Goal: Task Accomplishment & Management: Complete application form

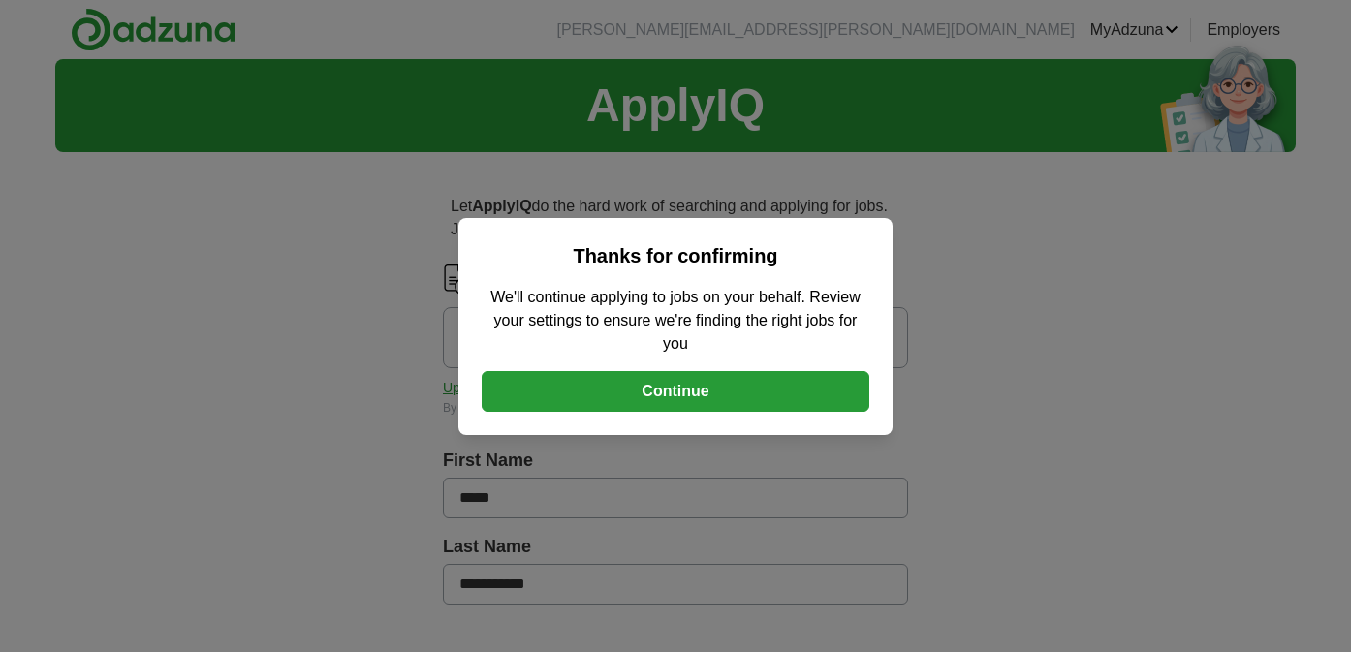
click at [735, 400] on button "Continue" at bounding box center [676, 391] width 388 height 41
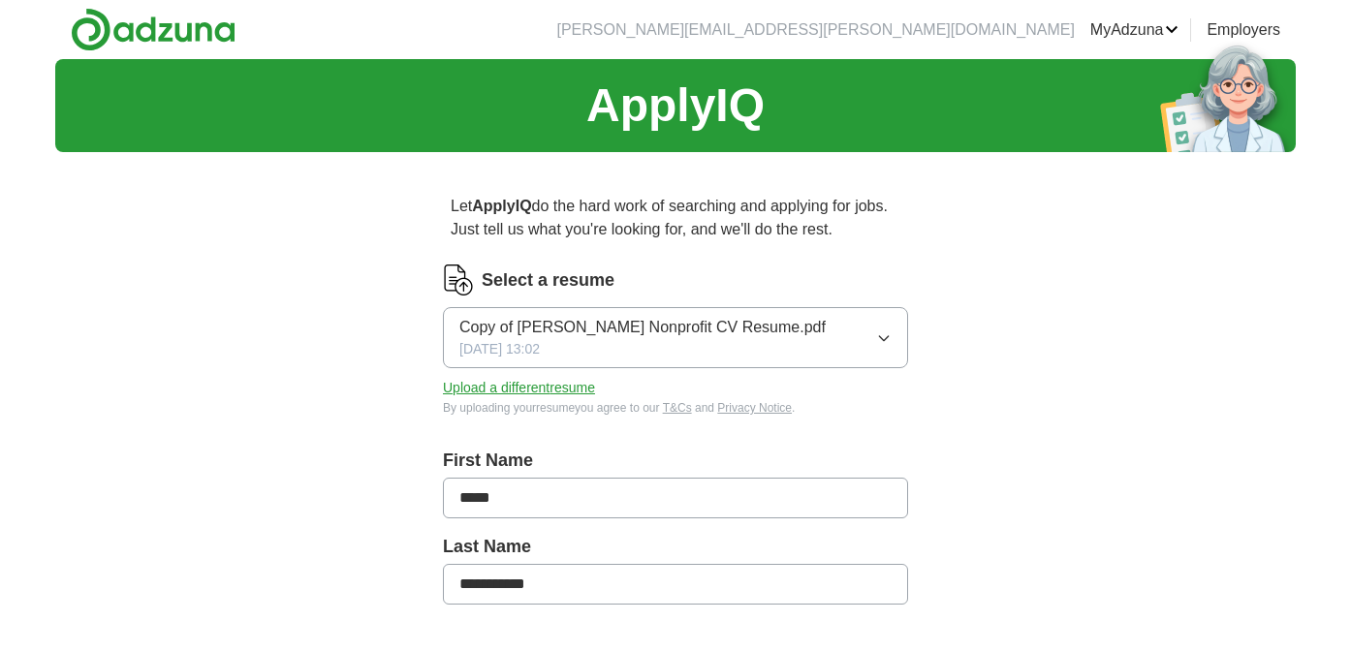
click at [561, 391] on button "Upload a different resume" at bounding box center [519, 388] width 152 height 20
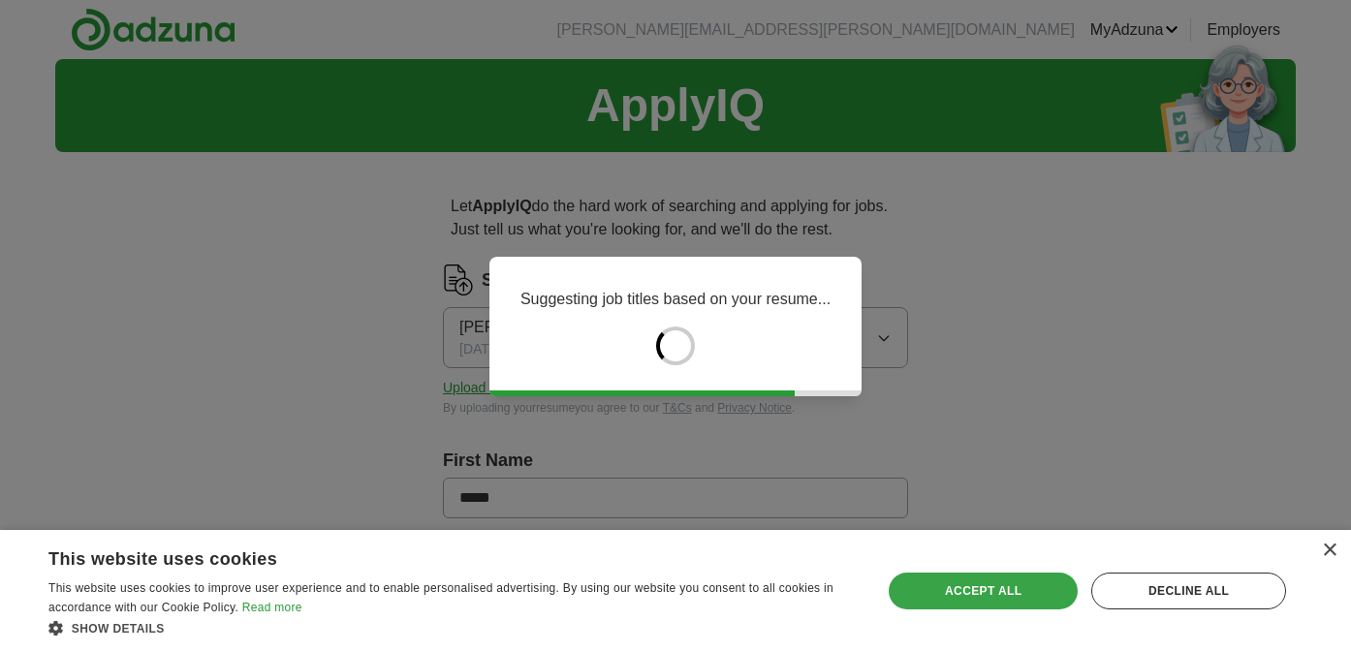
click at [957, 600] on div "Accept all" at bounding box center [983, 591] width 189 height 37
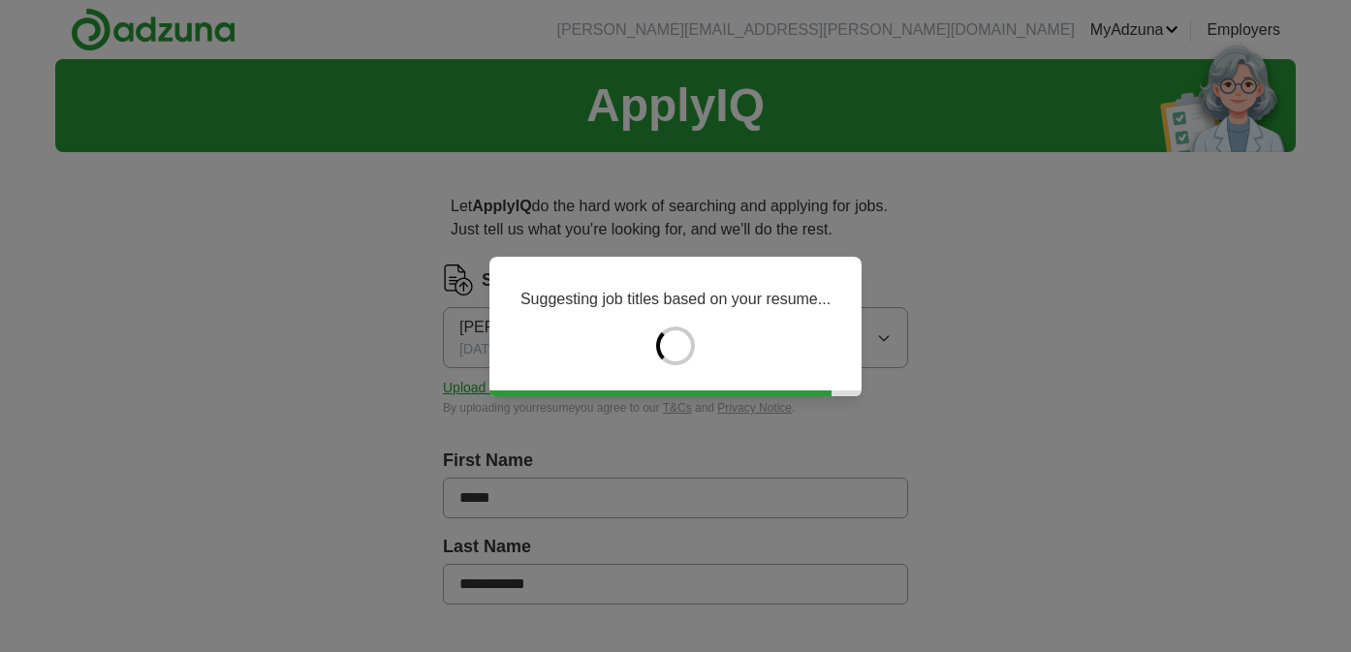
click at [385, 358] on div "Suggesting job titles based on your resume..." at bounding box center [675, 326] width 1351 height 652
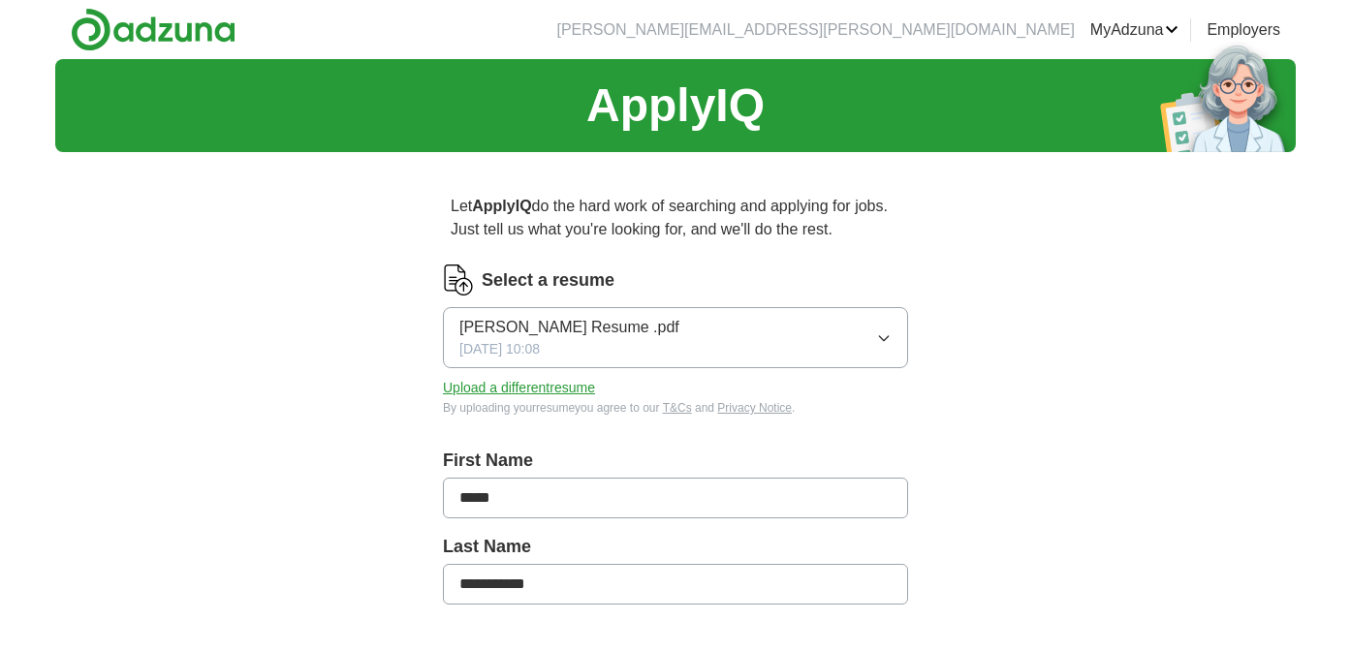
click at [455, 392] on button "Upload a different resume" at bounding box center [519, 388] width 152 height 20
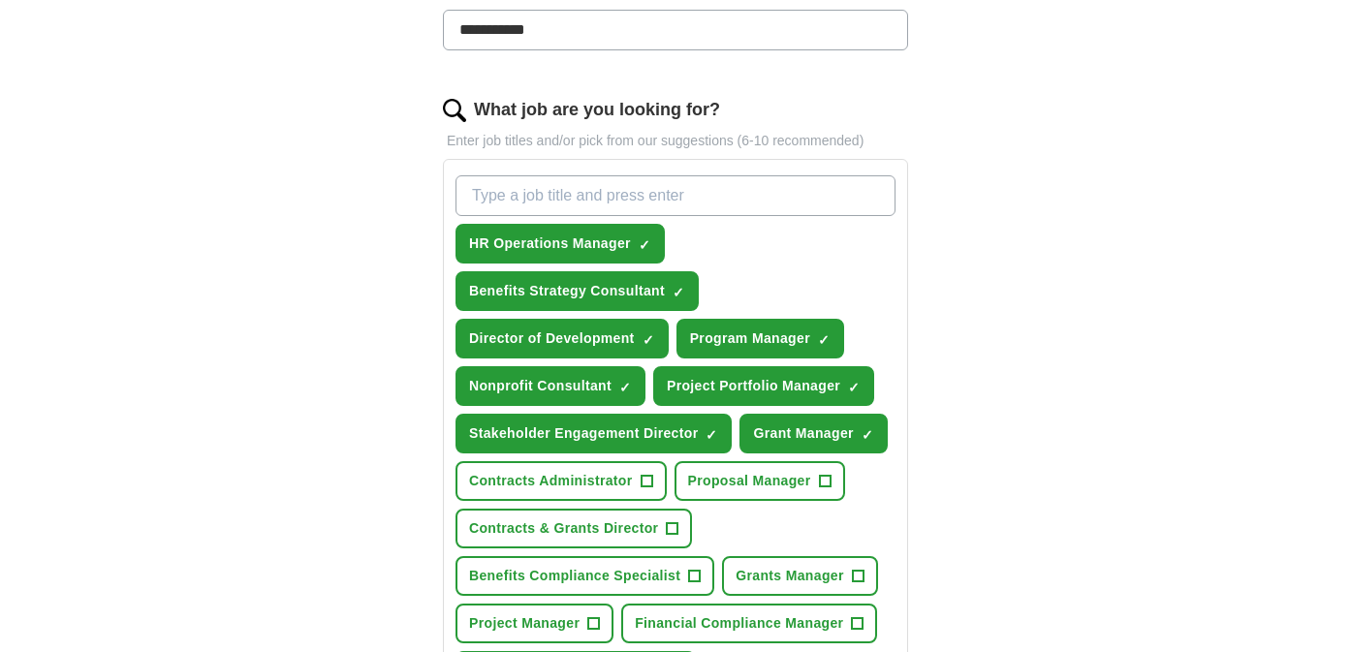
scroll to position [581, 0]
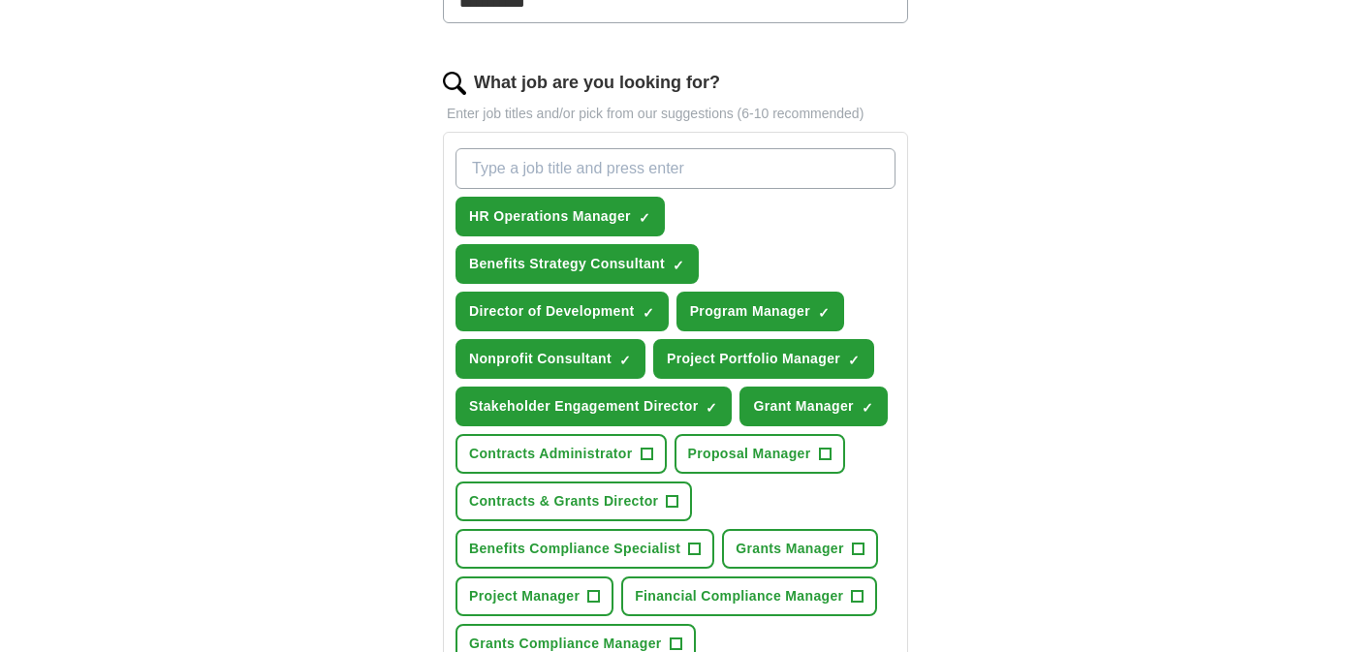
click at [957, 413] on div "**********" at bounding box center [675, 411] width 620 height 1651
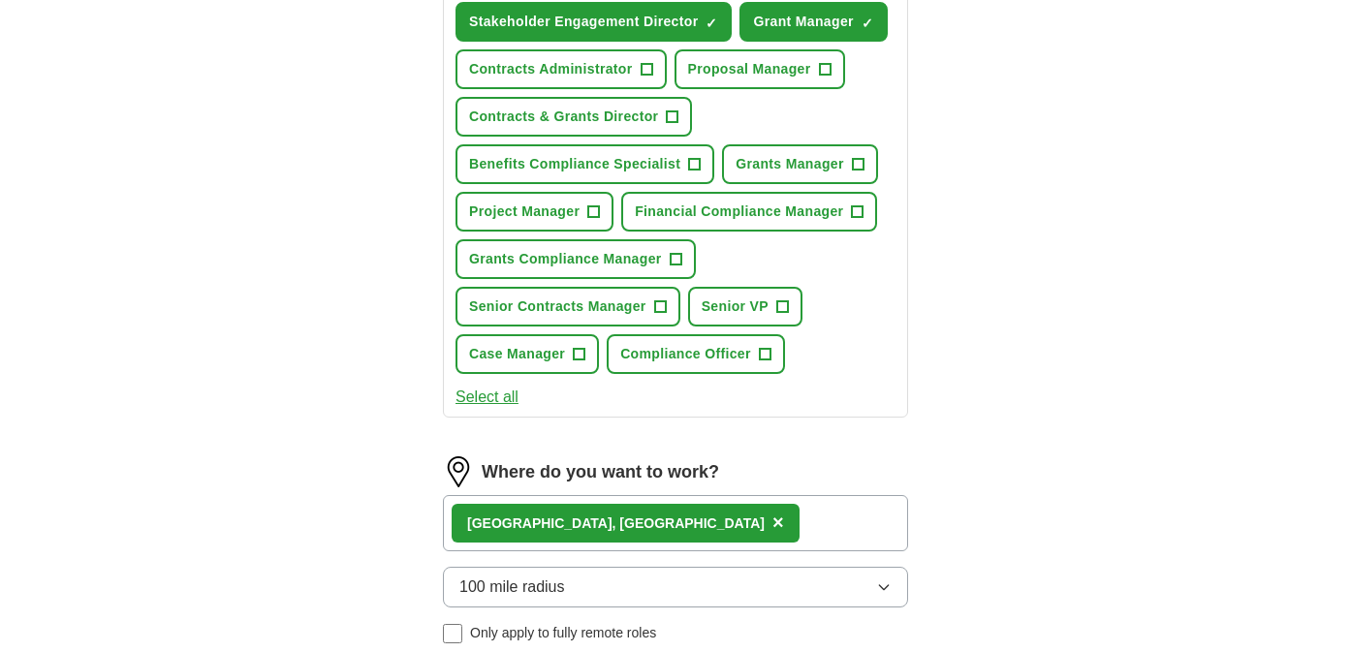
scroll to position [969, 0]
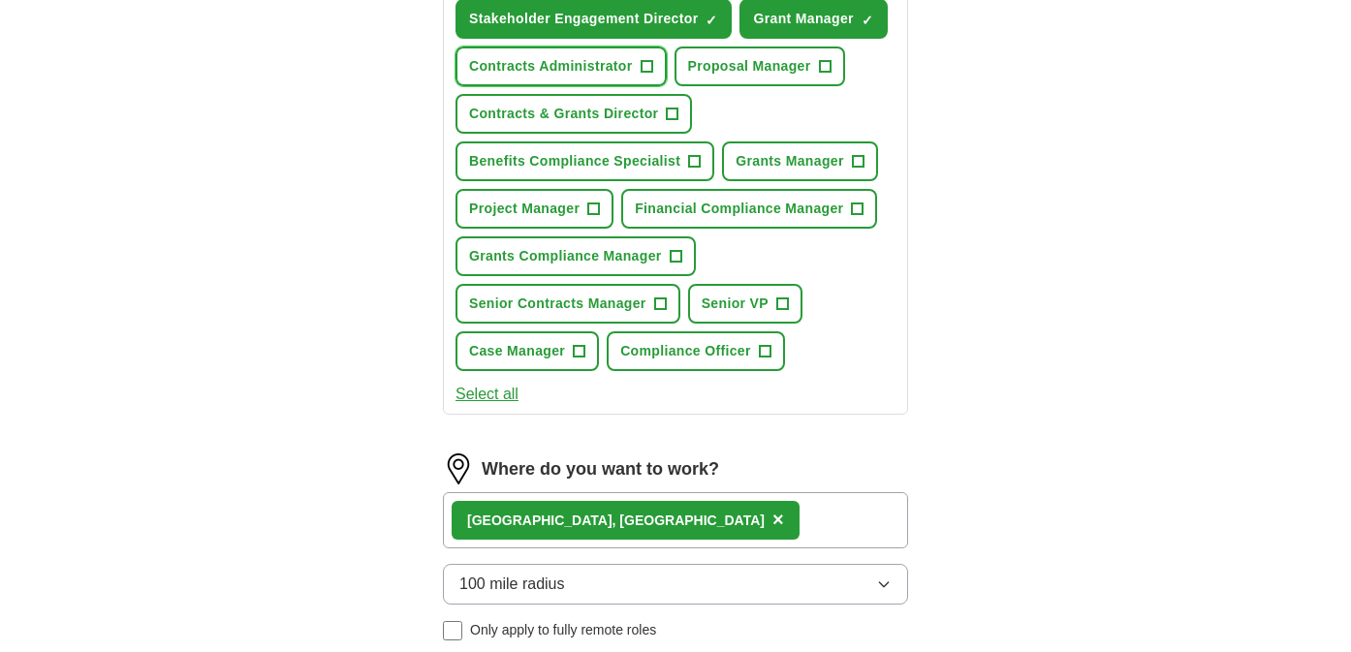
click at [531, 55] on button "Contracts Administrator +" at bounding box center [560, 67] width 211 height 40
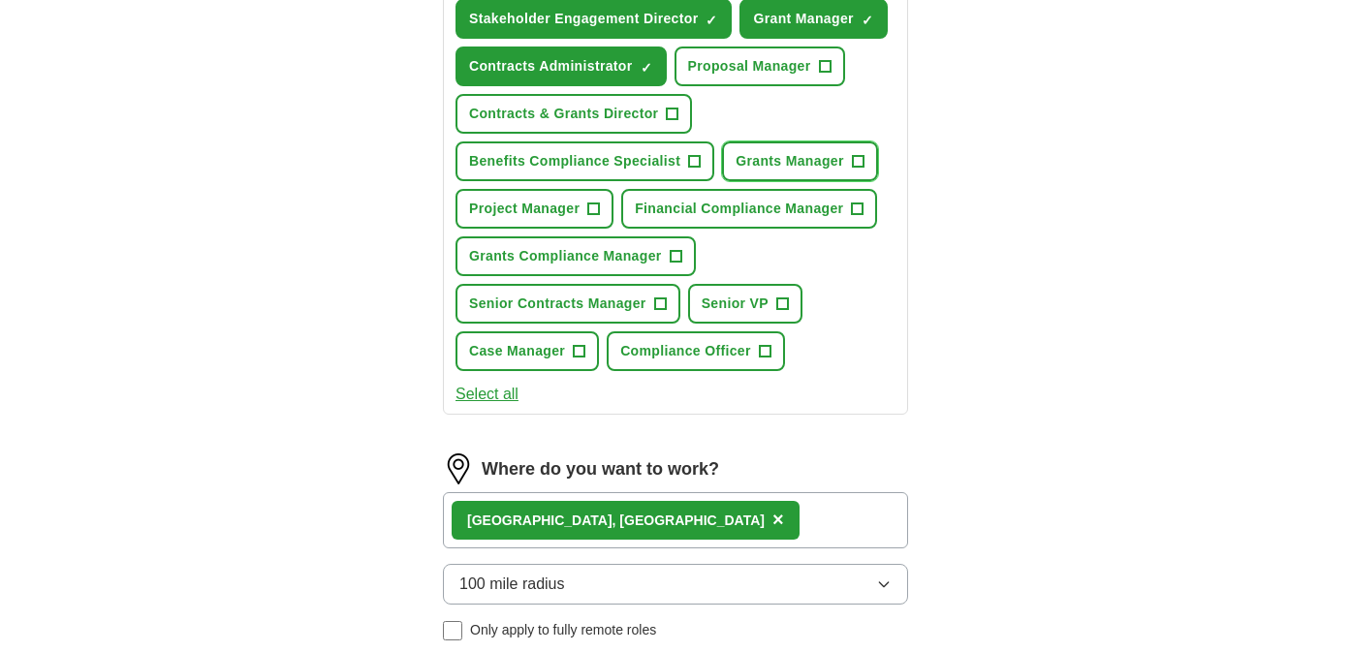
click at [809, 159] on span "Grants Manager" at bounding box center [789, 161] width 109 height 20
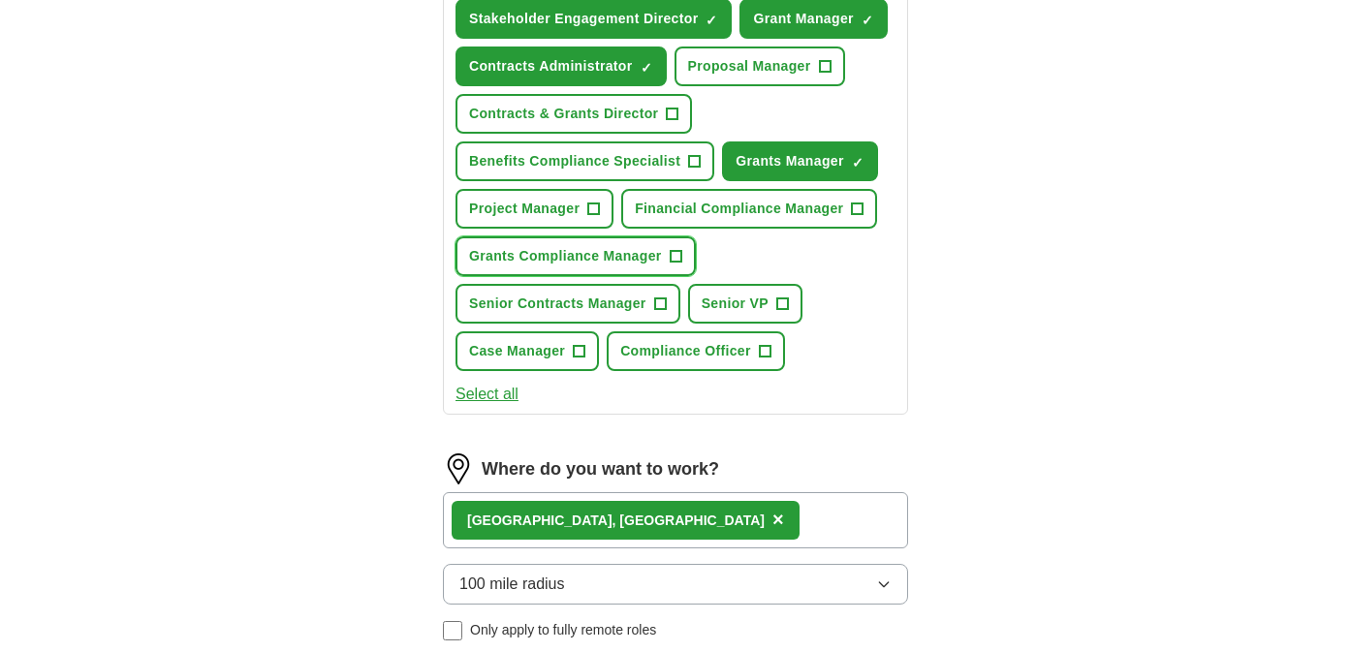
click at [567, 258] on span "Grants Compliance Manager" at bounding box center [565, 256] width 193 height 20
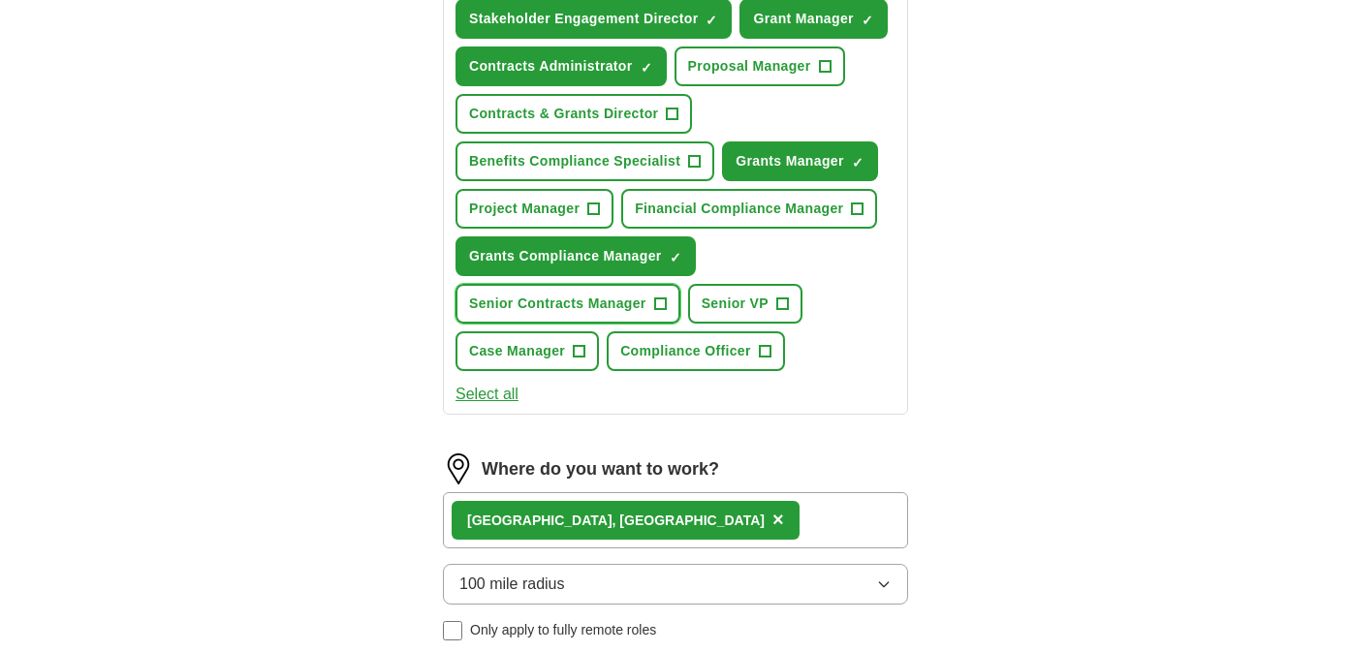
click at [564, 296] on span "Senior Contracts Manager" at bounding box center [557, 304] width 177 height 20
click at [692, 360] on span "Compliance Officer" at bounding box center [685, 351] width 131 height 20
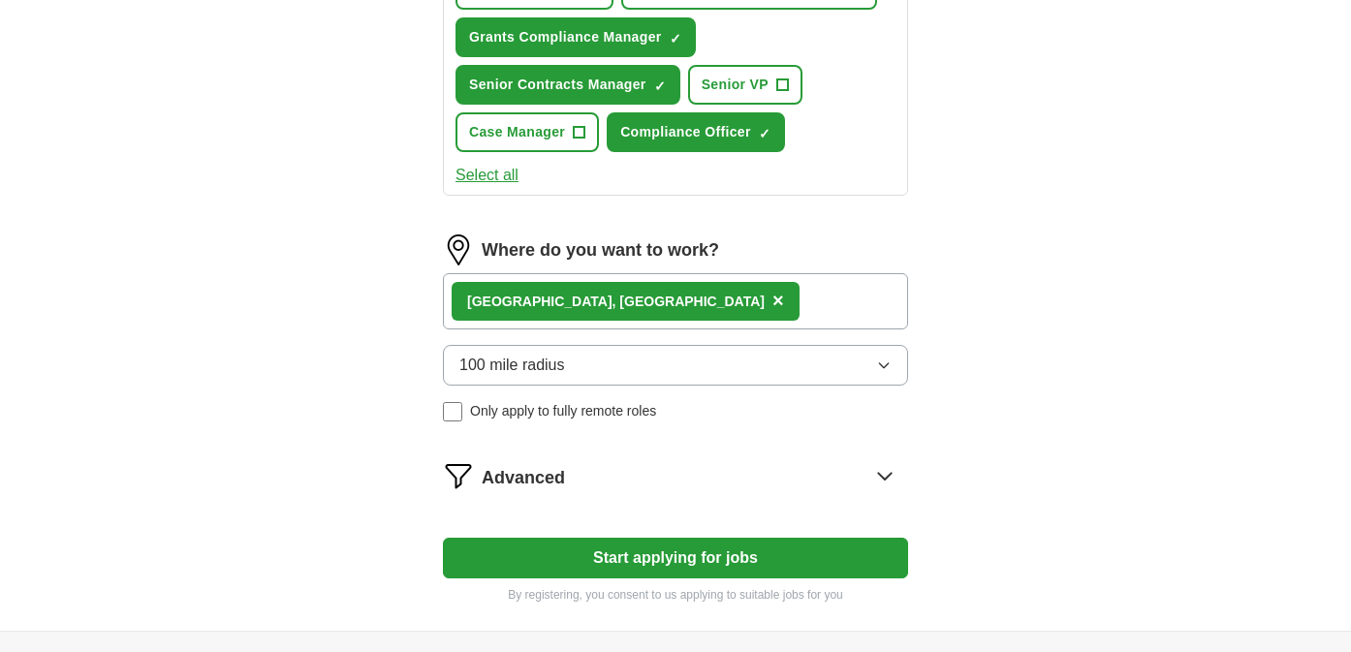
scroll to position [1202, 0]
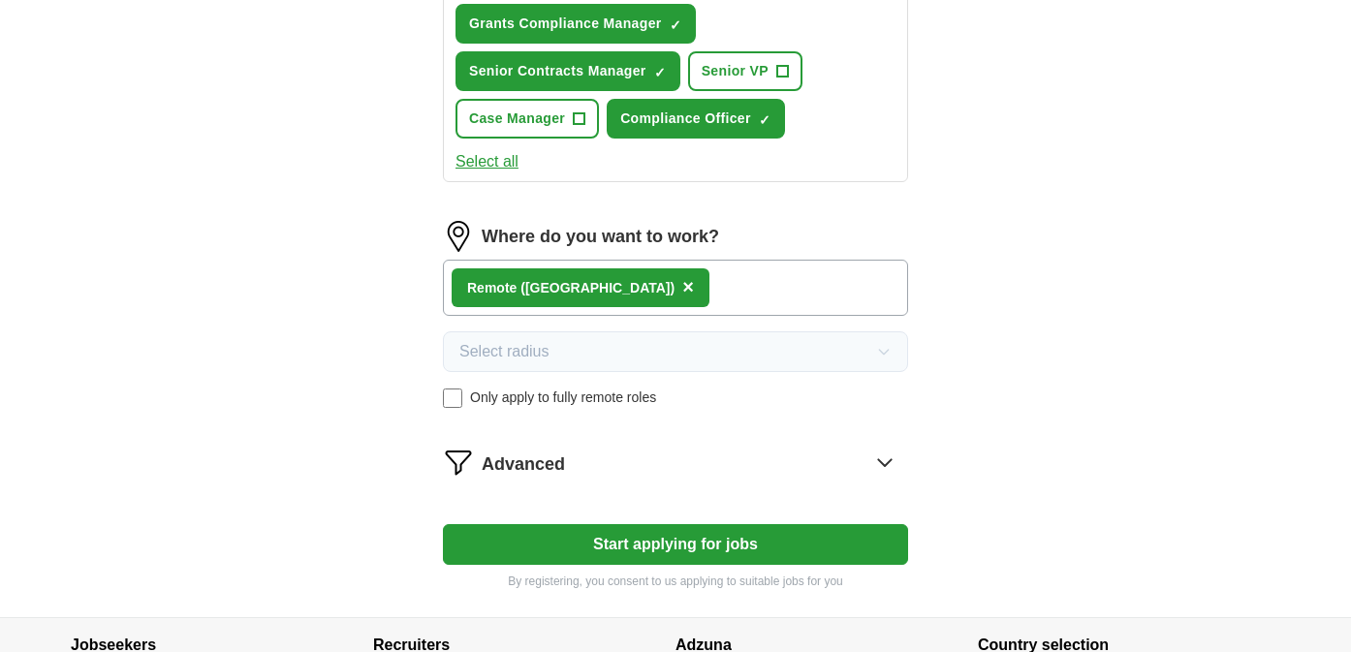
click at [640, 551] on button "Start applying for jobs" at bounding box center [675, 544] width 465 height 41
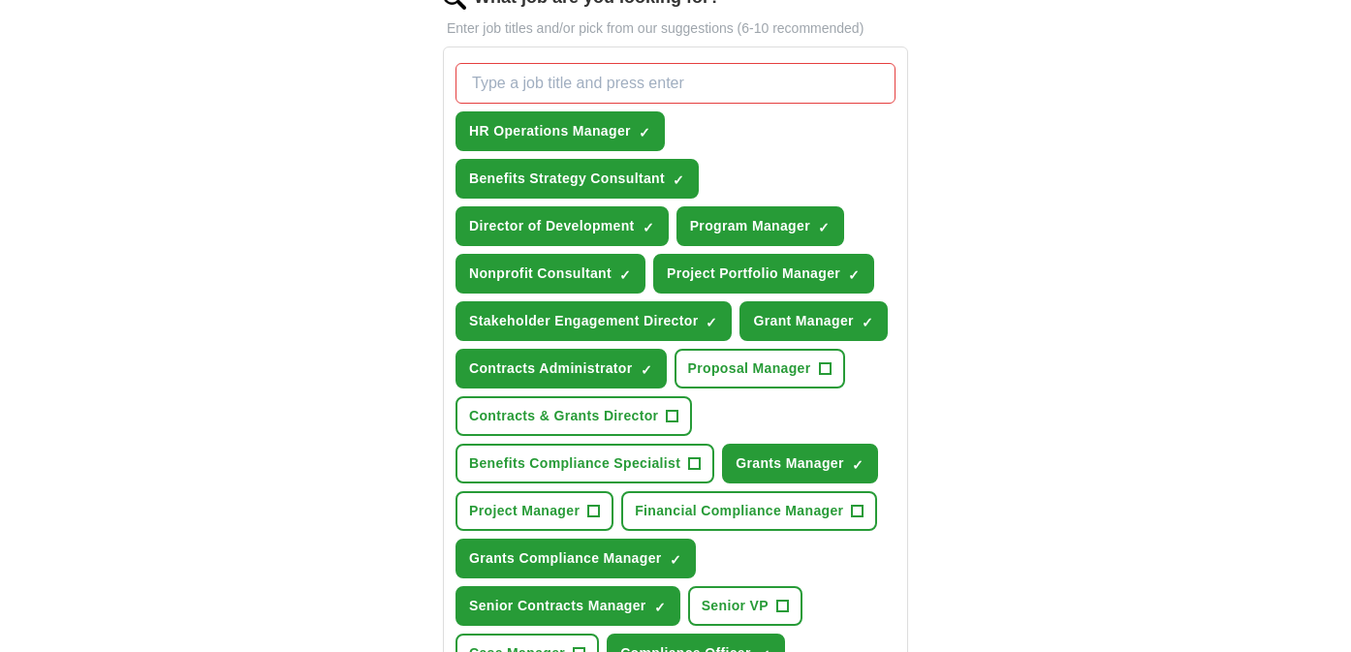
scroll to position [659, 0]
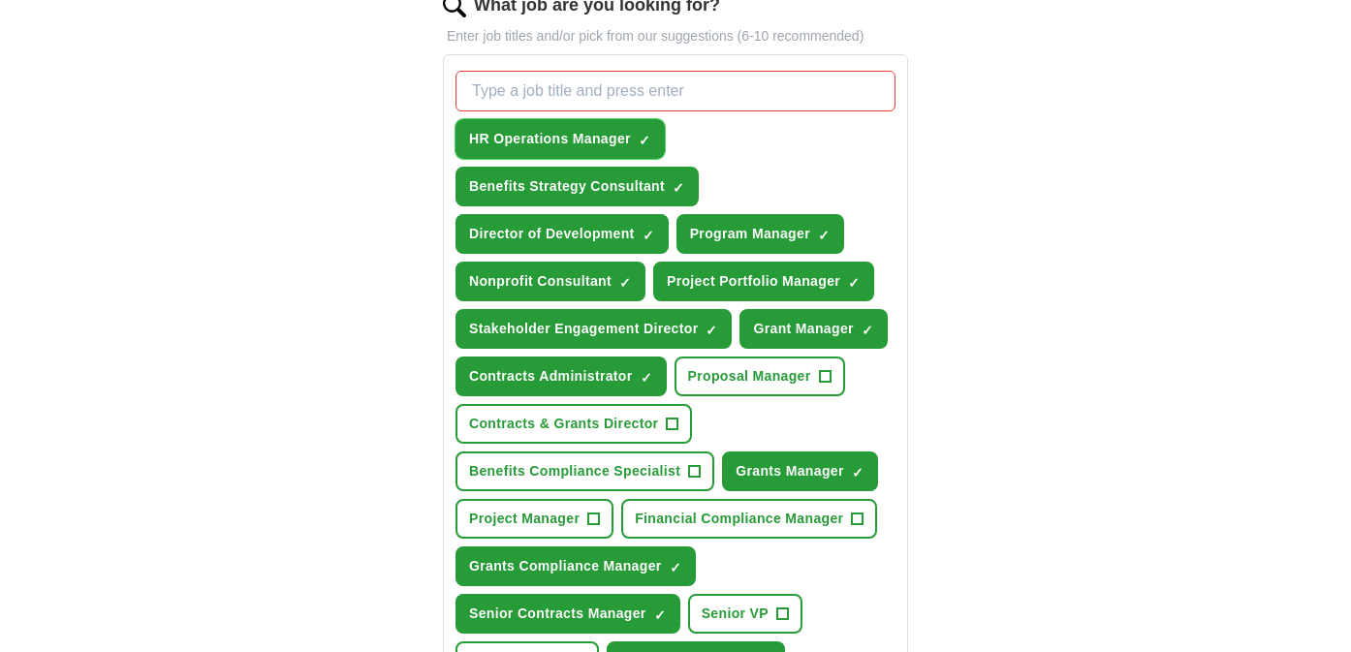
click at [0, 0] on span "×" at bounding box center [0, 0] width 0 height 0
click at [1012, 196] on div "**********" at bounding box center [675, 335] width 1240 height 1870
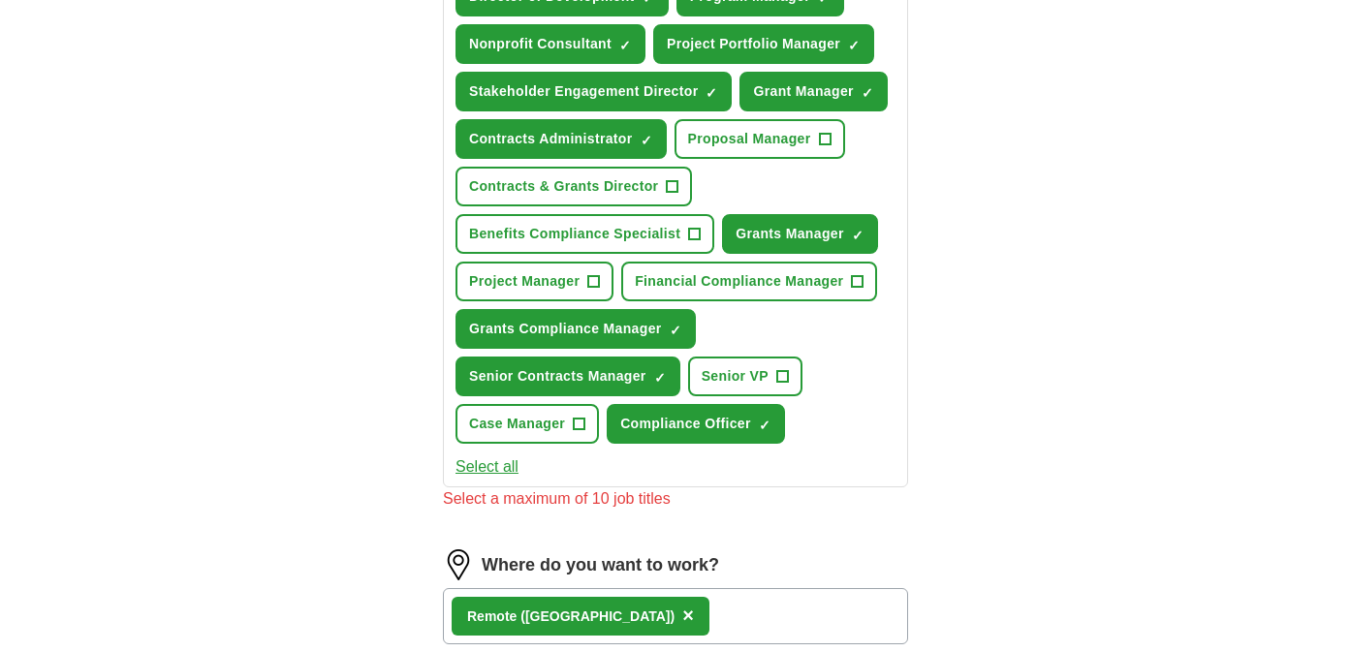
scroll to position [891, 0]
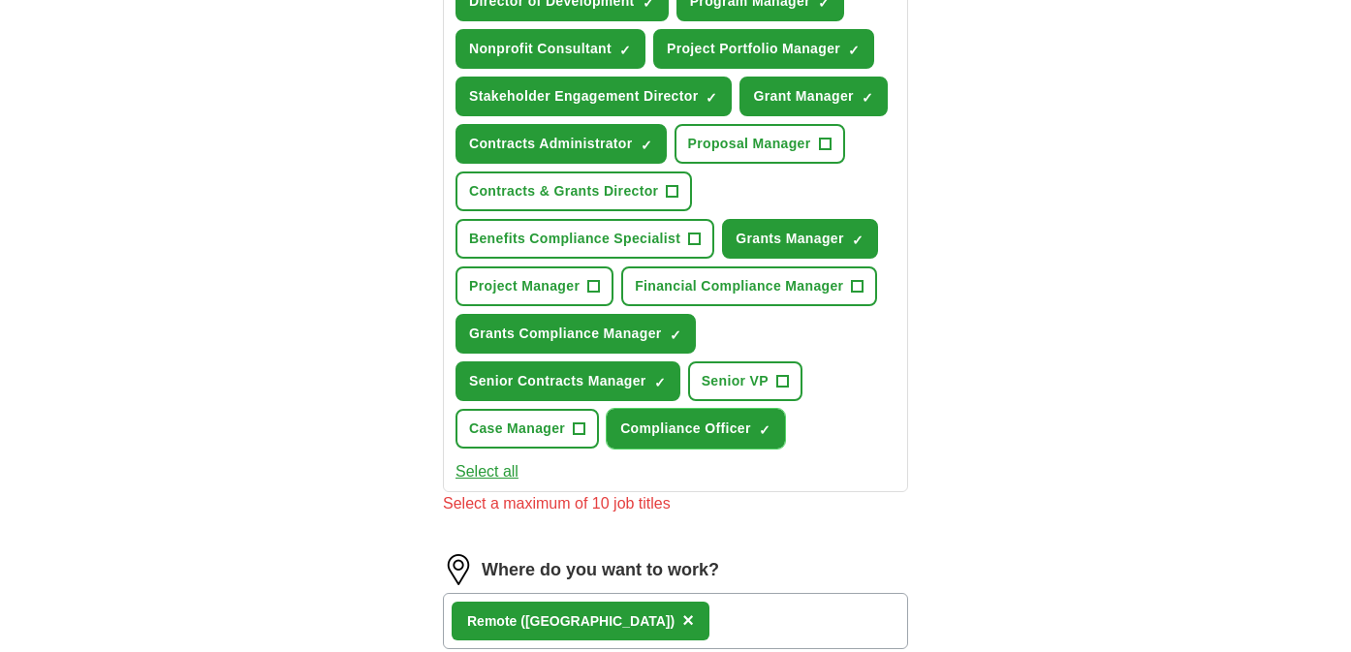
click at [0, 0] on span "×" at bounding box center [0, 0] width 0 height 0
click at [934, 429] on div "**********" at bounding box center [675, 157] width 620 height 1762
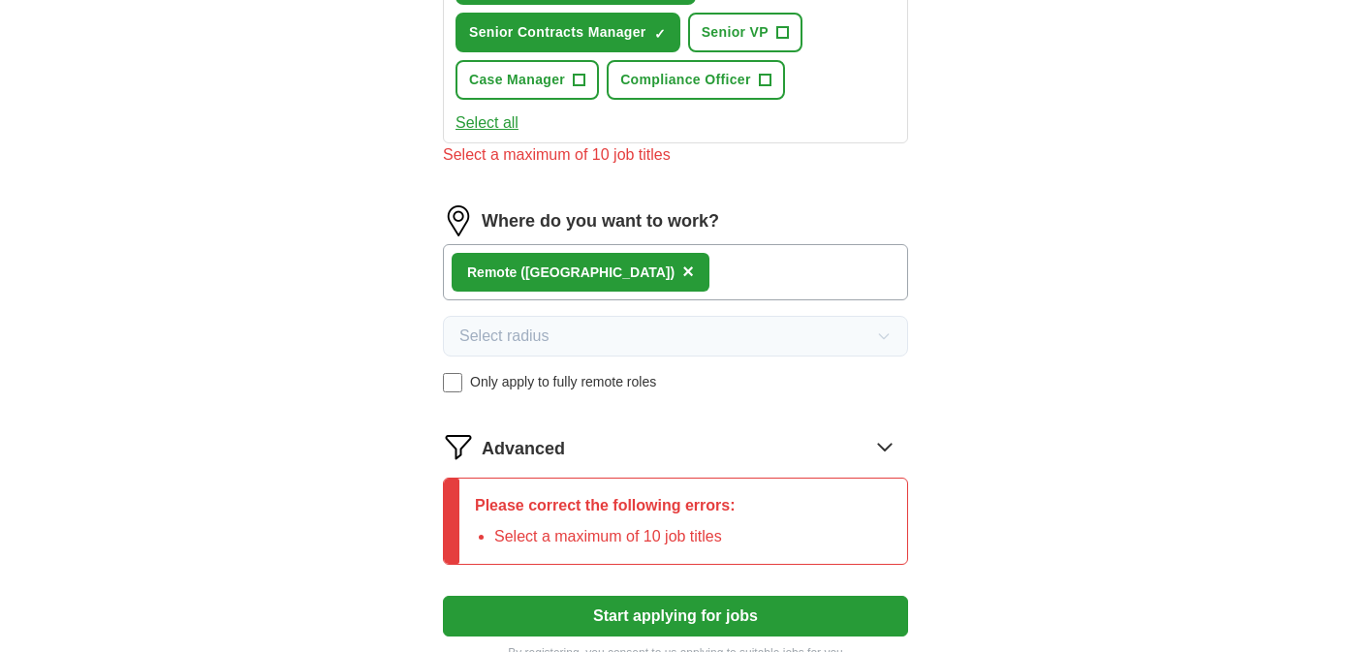
scroll to position [1279, 0]
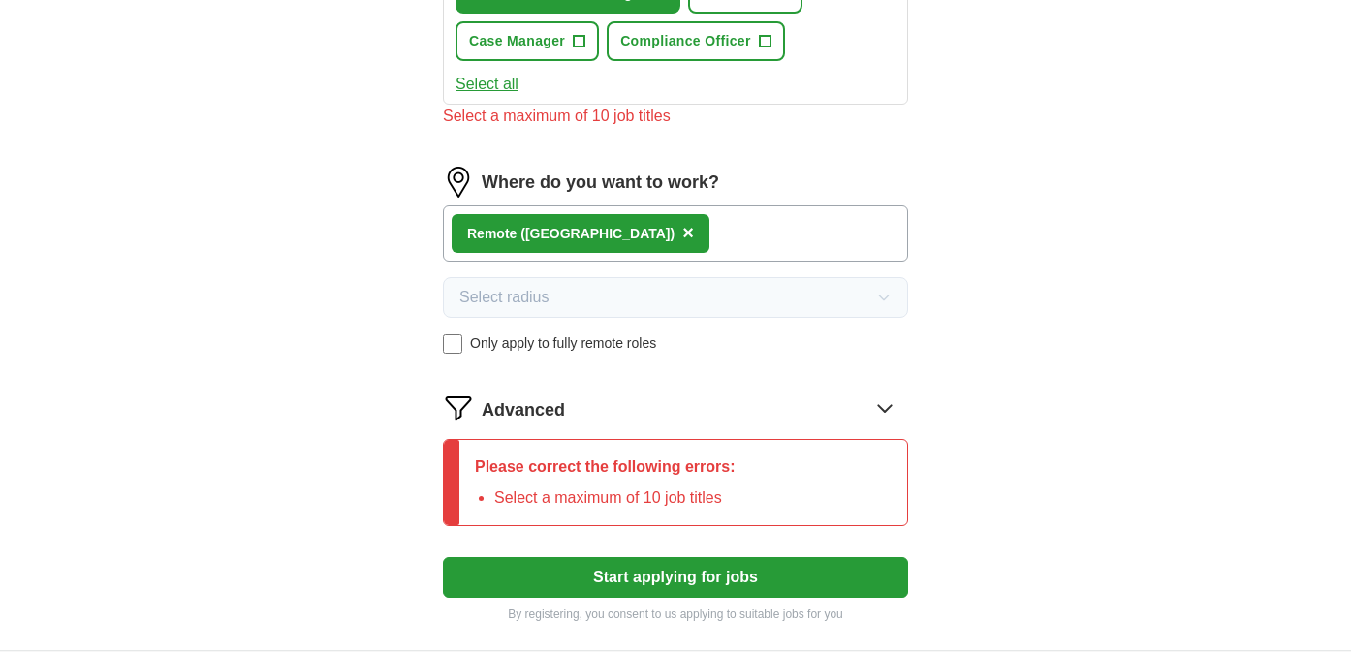
click at [673, 593] on button "Start applying for jobs" at bounding box center [675, 577] width 465 height 41
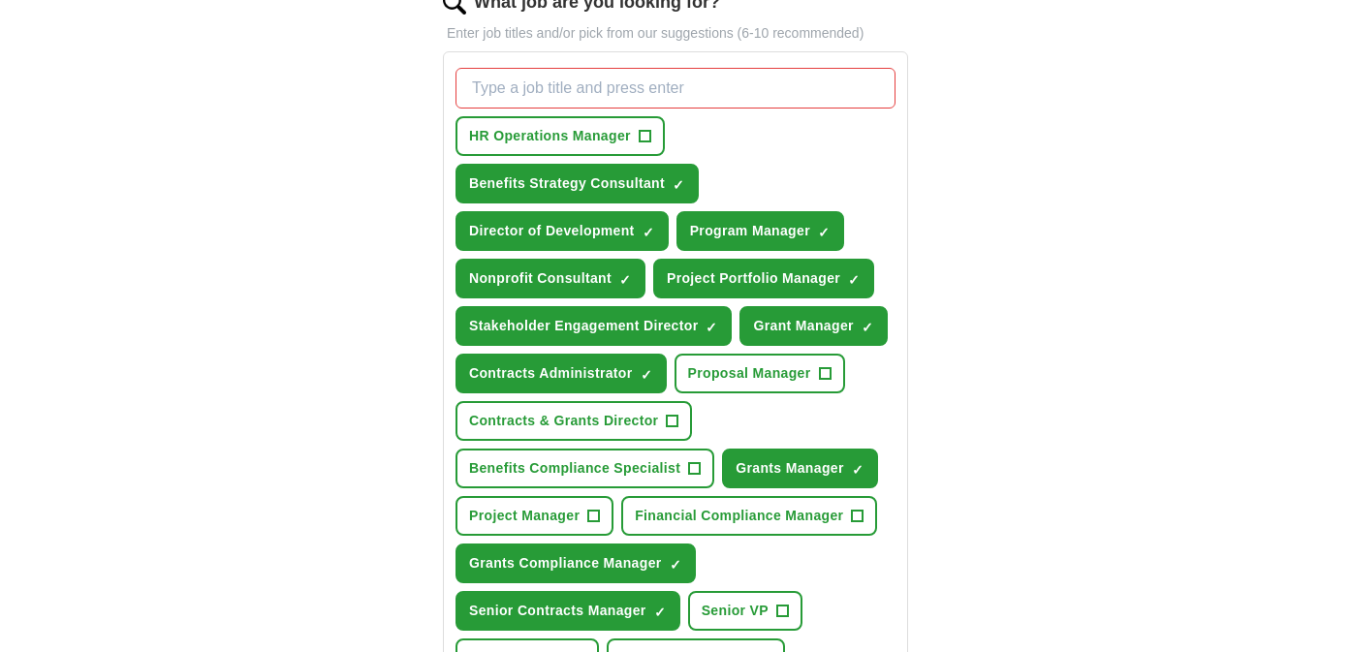
scroll to position [659, 0]
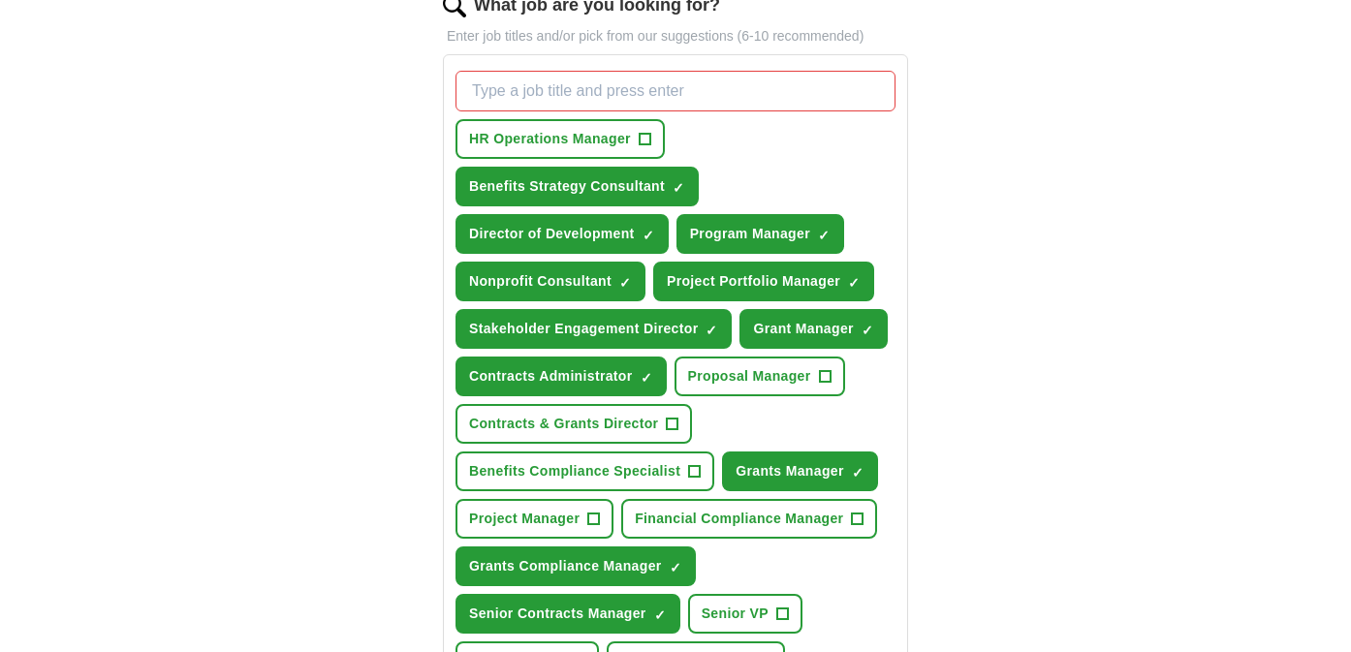
click at [995, 169] on div "**********" at bounding box center [675, 335] width 1240 height 1870
click at [941, 518] on div "**********" at bounding box center [675, 390] width 620 height 1762
click at [847, 464] on button "Grants Manager ✓ ×" at bounding box center [800, 472] width 156 height 40
click at [990, 484] on div "**********" at bounding box center [675, 280] width 1240 height 1760
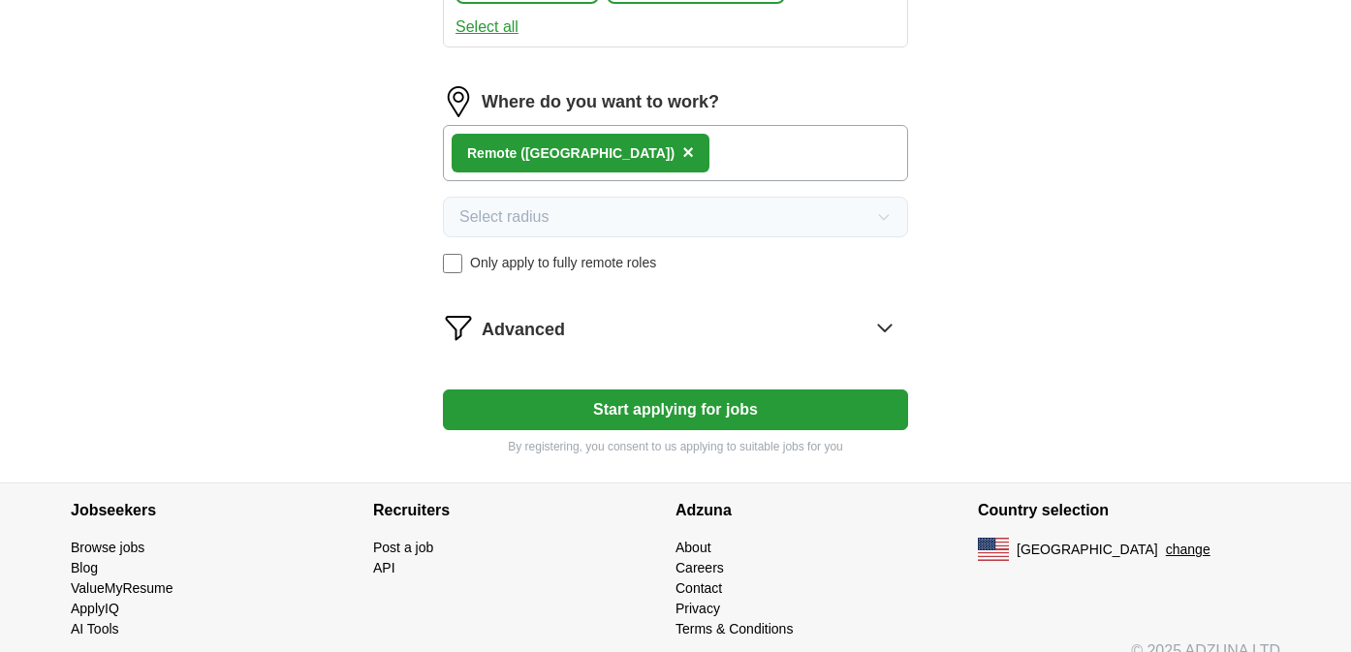
scroll to position [1357, 0]
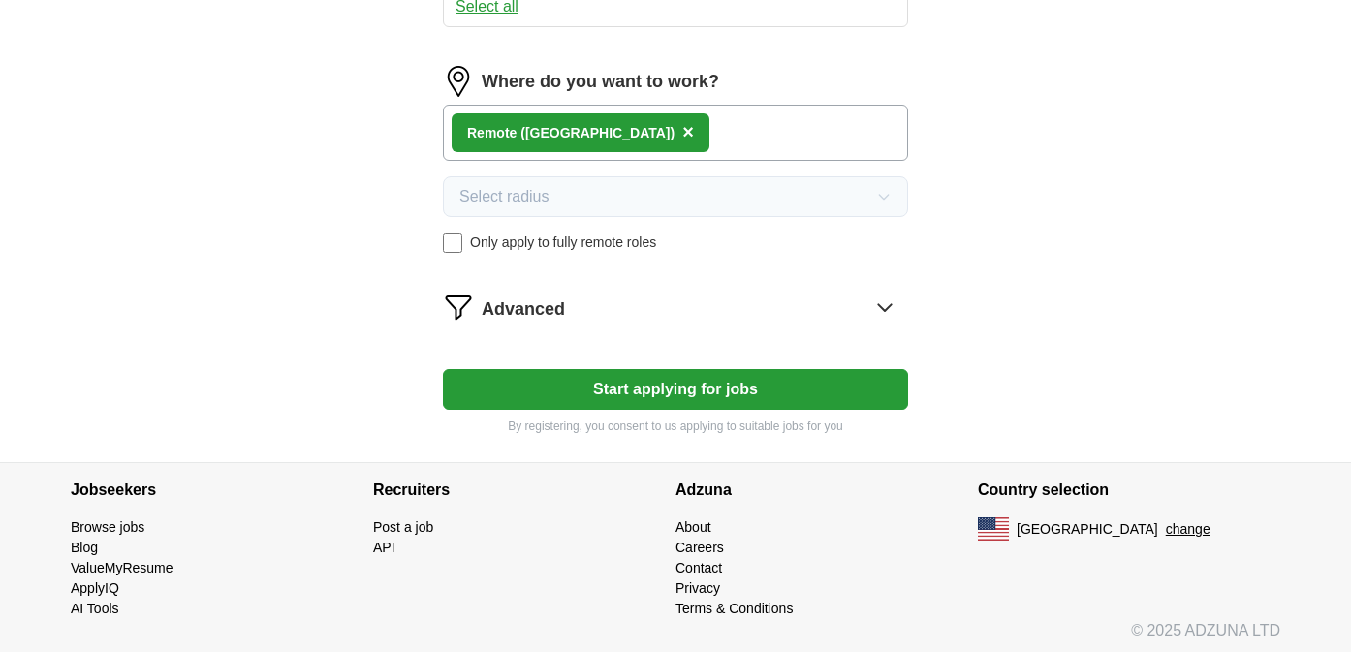
click at [716, 404] on button "Start applying for jobs" at bounding box center [675, 389] width 465 height 41
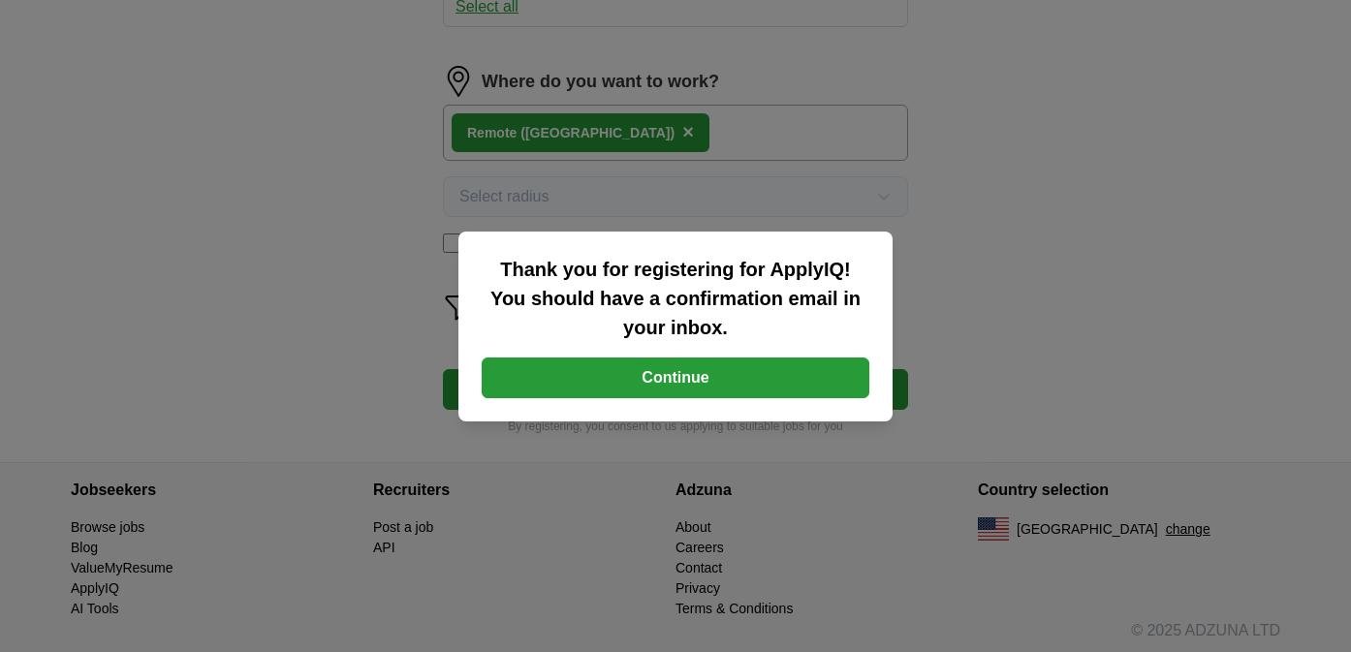
click at [717, 382] on button "Continue" at bounding box center [676, 378] width 388 height 41
